Goal: Obtain resource: Download file/media

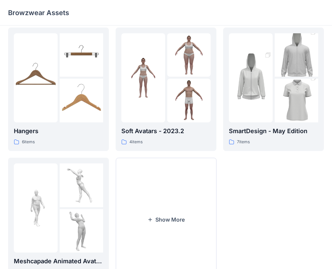
scroll to position [168, 0]
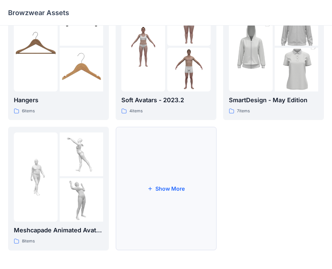
click at [174, 196] on button "Show More" at bounding box center [165, 189] width 101 height 124
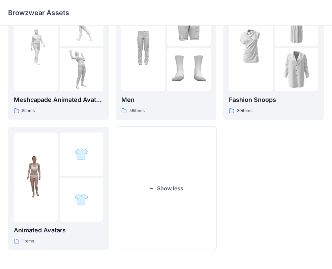
scroll to position [276, 0]
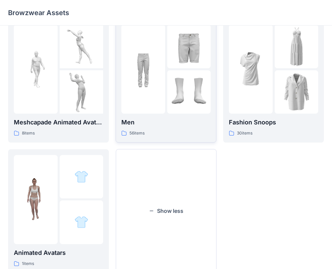
click at [191, 96] on img at bounding box center [189, 92] width 44 height 44
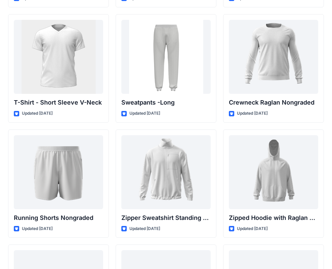
scroll to position [707, 0]
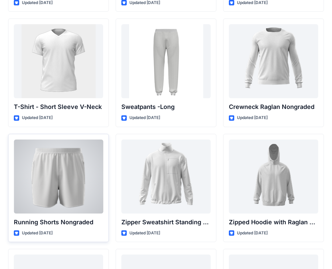
click at [70, 167] on div at bounding box center [58, 177] width 89 height 74
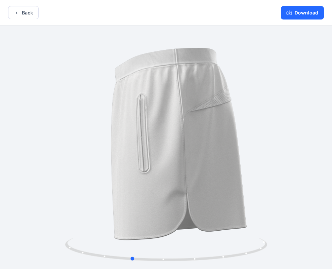
drag, startPoint x: 226, startPoint y: 161, endPoint x: 191, endPoint y: 160, distance: 35.4
click at [192, 160] on div at bounding box center [166, 148] width 332 height 245
click at [21, 15] on button "Back" at bounding box center [23, 12] width 31 height 13
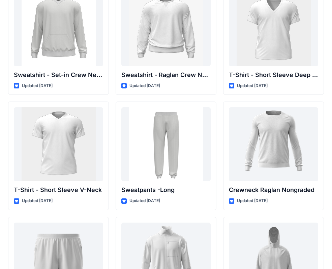
scroll to position [586, 0]
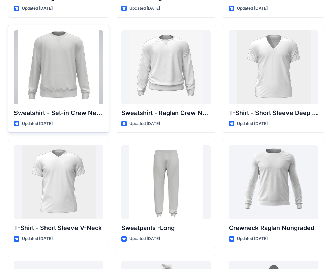
click at [69, 60] on div at bounding box center [58, 67] width 89 height 74
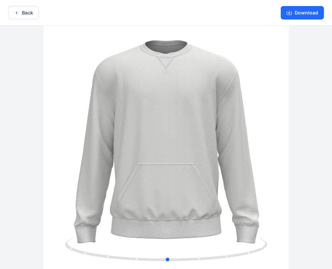
click at [243, 164] on div at bounding box center [166, 148] width 332 height 245
click at [309, 11] on button "Download" at bounding box center [301, 12] width 43 height 13
click at [299, 12] on button "Download" at bounding box center [301, 12] width 43 height 13
click at [28, 14] on button "Back" at bounding box center [23, 12] width 31 height 13
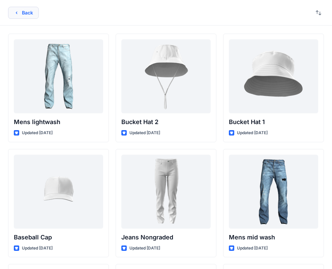
click at [18, 15] on icon "button" at bounding box center [16, 12] width 5 height 5
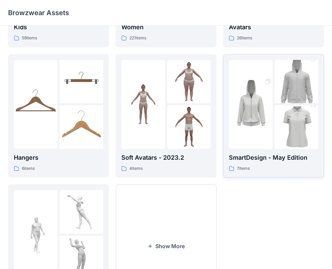
scroll to position [168, 0]
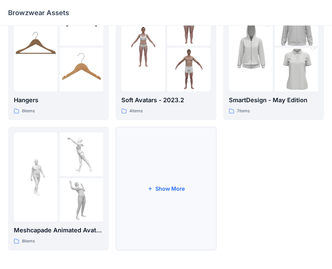
click at [184, 181] on button "Show More" at bounding box center [165, 189] width 101 height 124
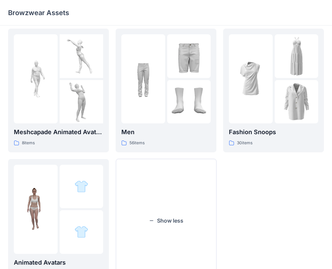
scroll to position [268, 0]
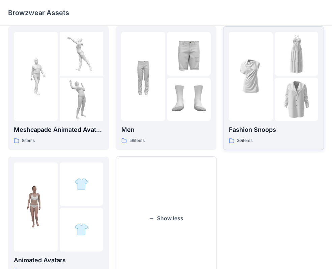
click at [290, 127] on p "Fashion Snoops" at bounding box center [273, 129] width 89 height 9
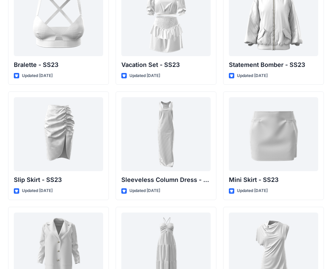
scroll to position [918, 0]
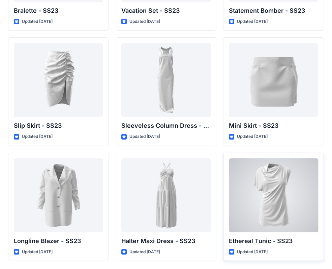
click at [294, 195] on div at bounding box center [273, 196] width 89 height 74
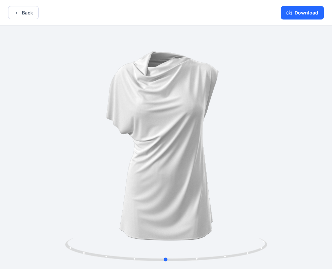
drag, startPoint x: 253, startPoint y: 189, endPoint x: 252, endPoint y: 185, distance: 4.2
click at [253, 185] on div at bounding box center [166, 148] width 332 height 245
click at [307, 15] on button "Download" at bounding box center [301, 12] width 43 height 13
